Goal: Find specific page/section: Find specific page/section

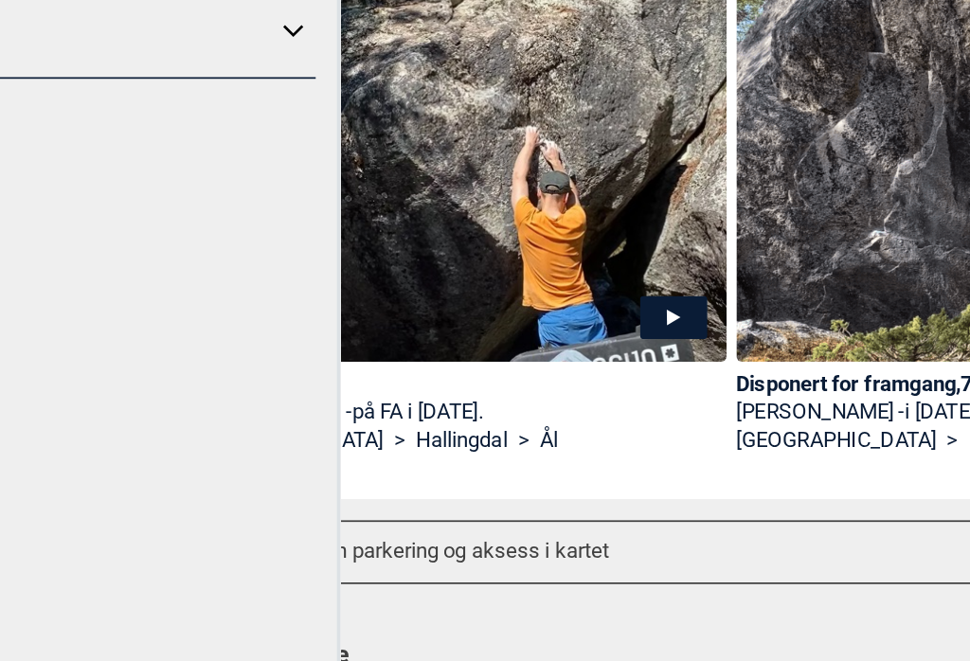
click at [294, 476] on div "Footloose , 6C [PERSON_NAME] - på FA i [DATE]. [GEOGRAPHIC_DATA] > [GEOGRAPHIC_…" at bounding box center [411, 513] width 314 height 74
click at [311, 476] on div "Footloose , 6C [PERSON_NAME] - på FA i [DATE]. [GEOGRAPHIC_DATA] > [GEOGRAPHIC_…" at bounding box center [411, 513] width 314 height 74
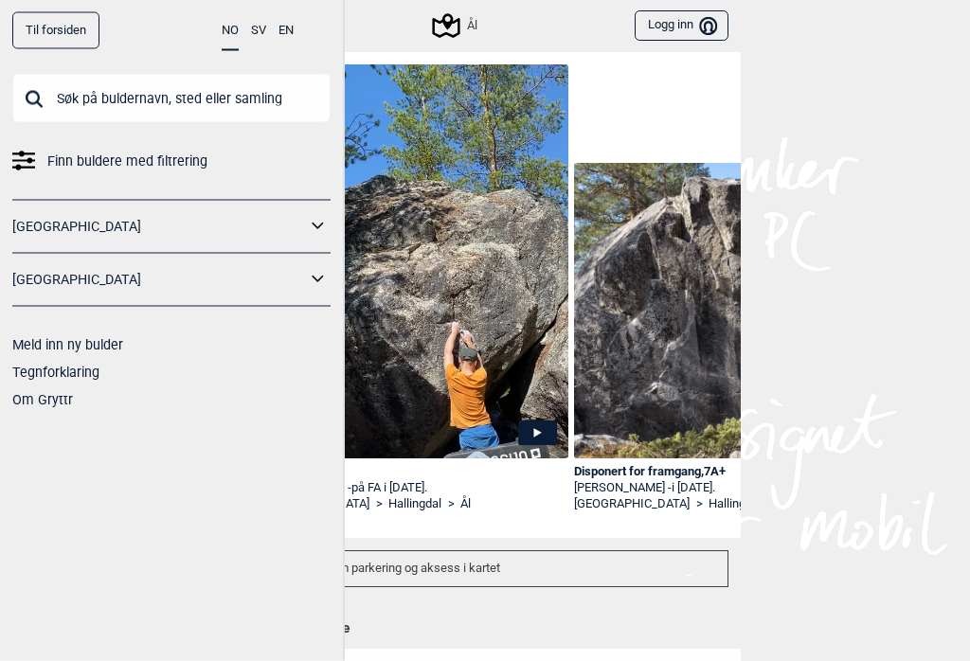
scroll to position [98, 0]
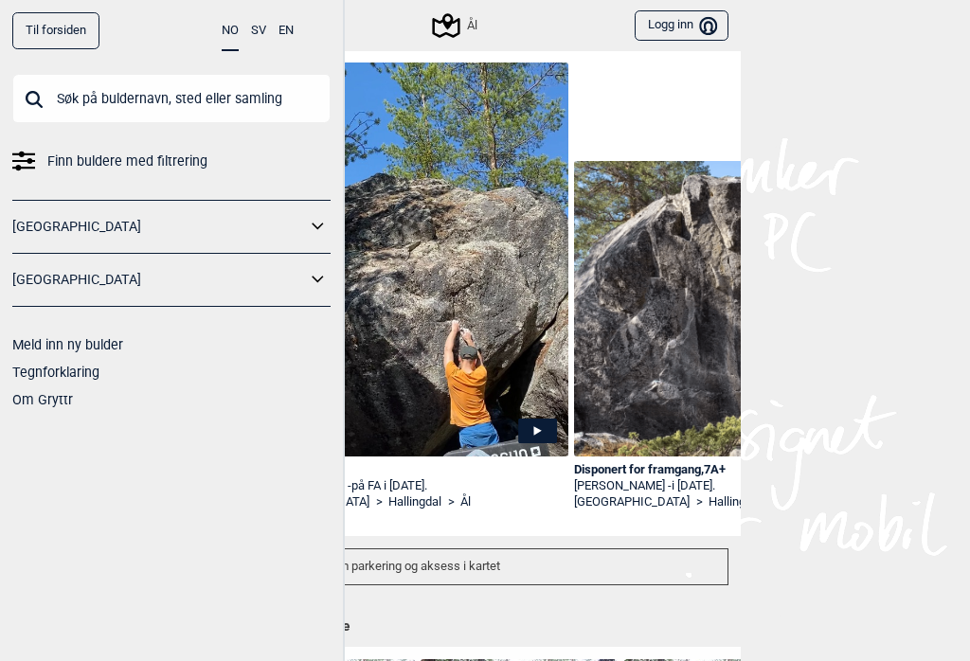
click at [63, 22] on link "Til forsiden" at bounding box center [55, 30] width 87 height 37
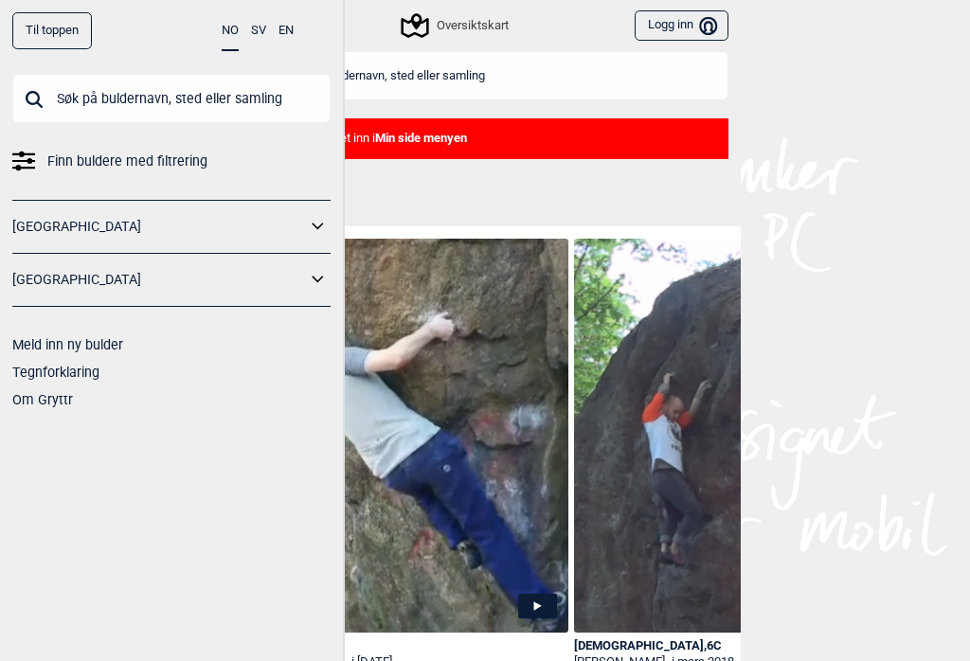
click at [476, 24] on div "Oversiktskart" at bounding box center [455, 25] width 104 height 23
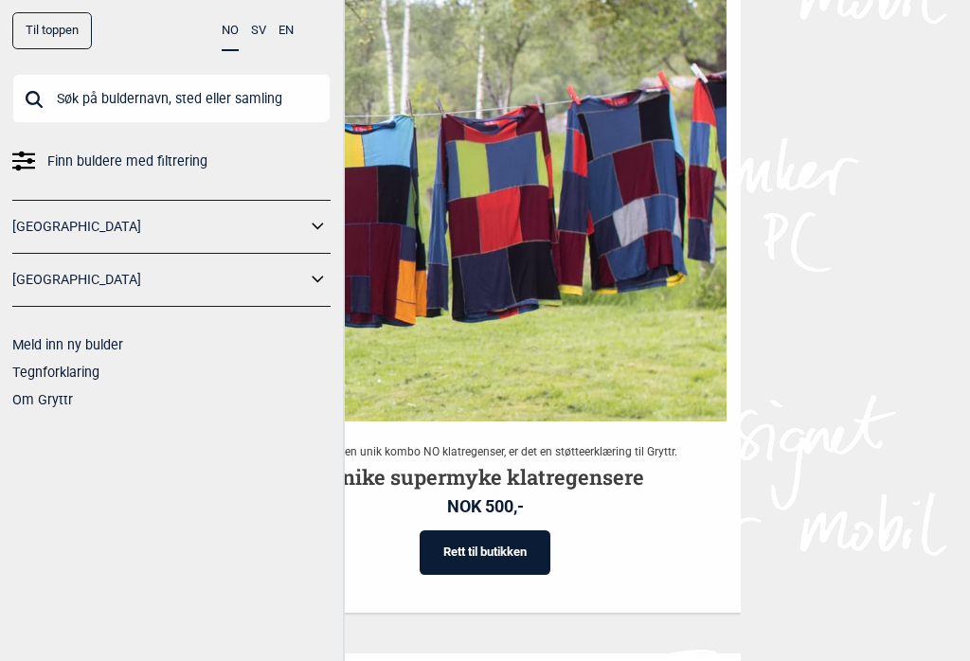
scroll to position [3868, 0]
